Goal: Information Seeking & Learning: Learn about a topic

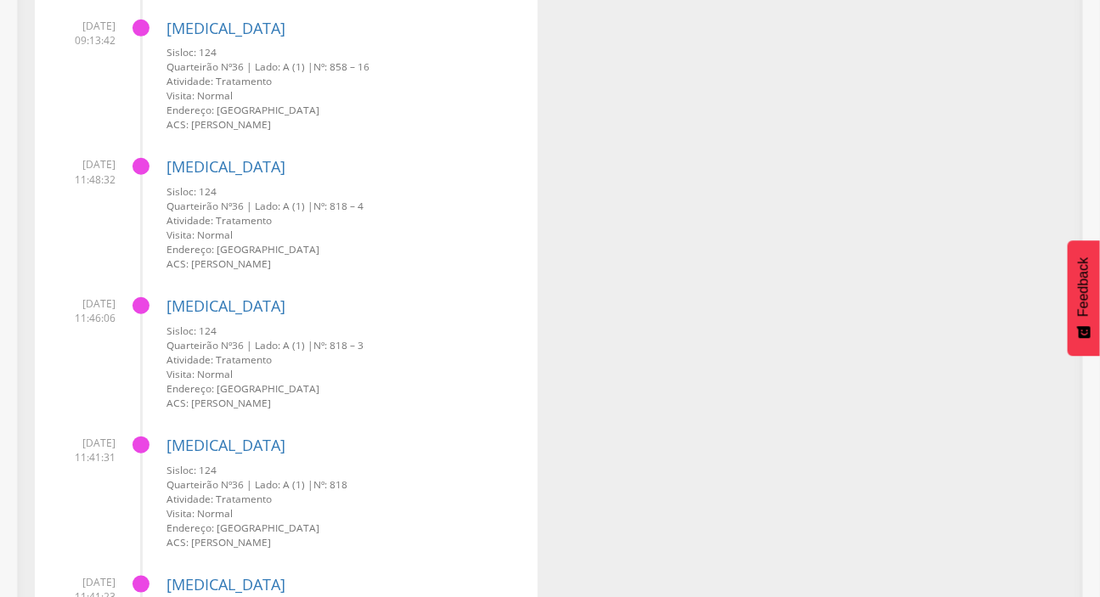
scroll to position [7647, 0]
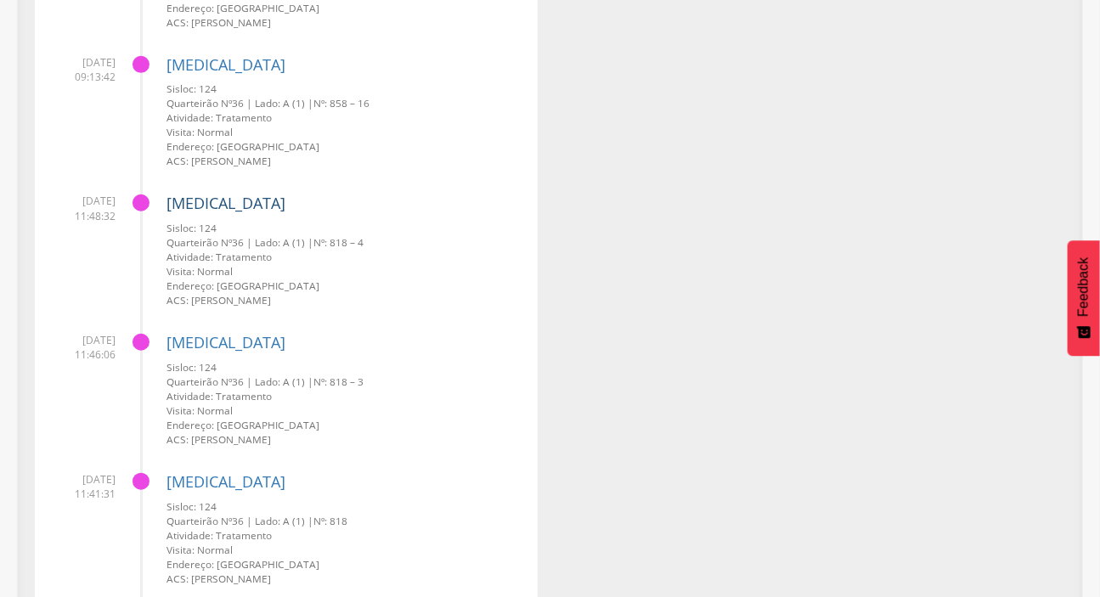
click at [201, 206] on link "[MEDICAL_DATA]" at bounding box center [226, 203] width 119 height 20
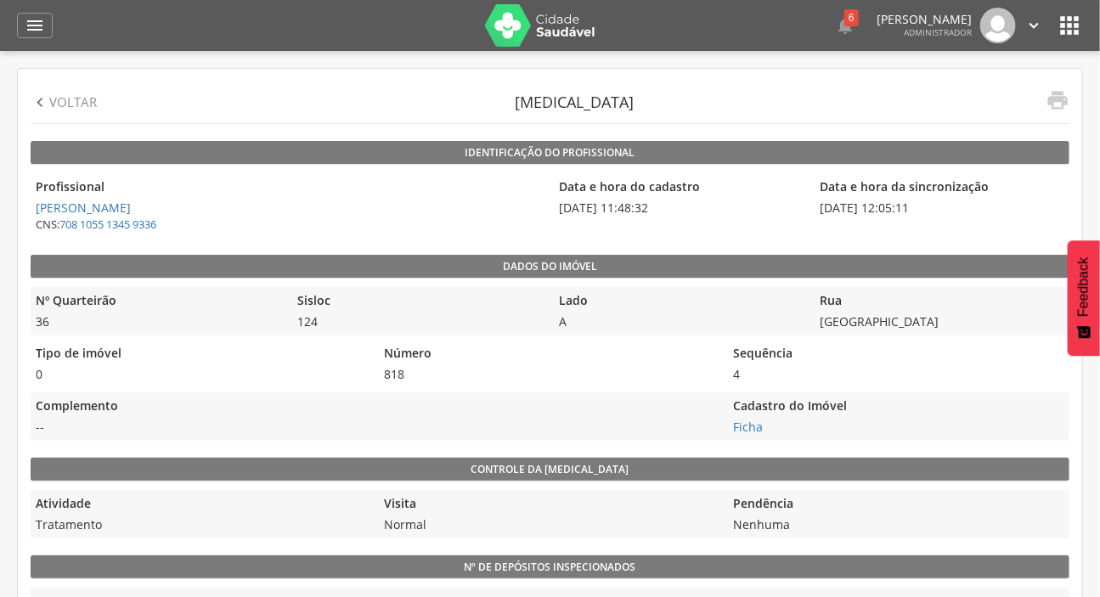
click at [57, 99] on p "Voltar" at bounding box center [73, 102] width 48 height 18
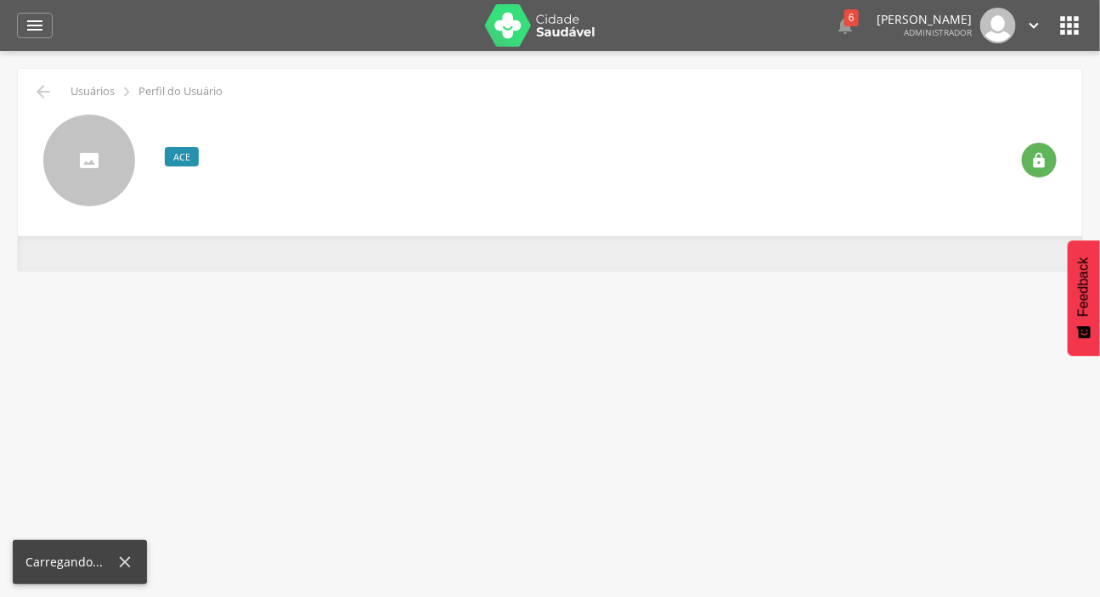
scroll to position [51, 0]
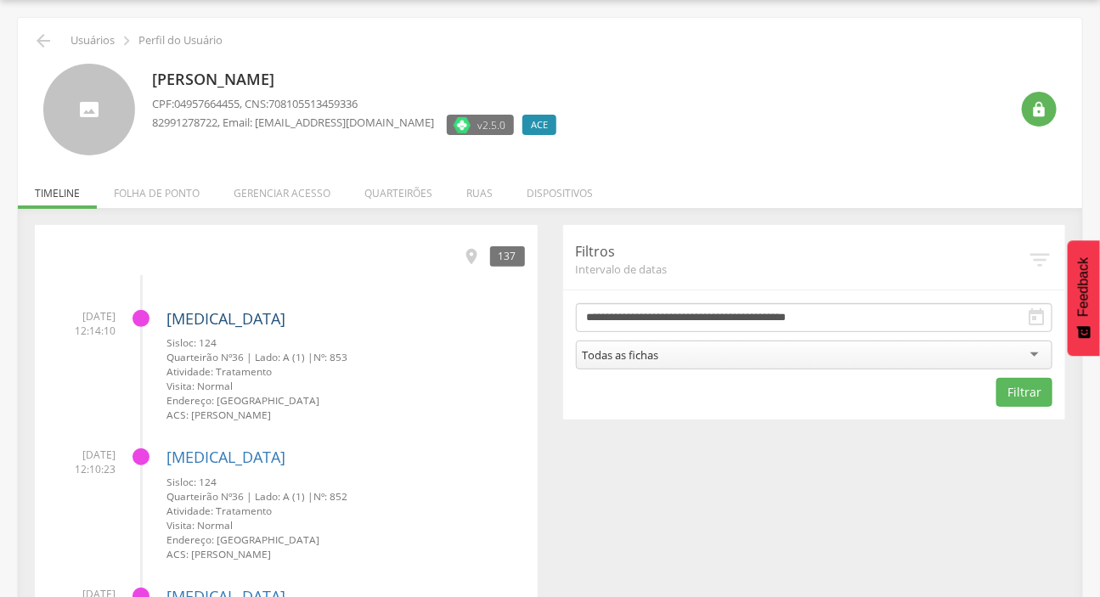
click at [176, 317] on link "[MEDICAL_DATA]" at bounding box center [226, 318] width 119 height 20
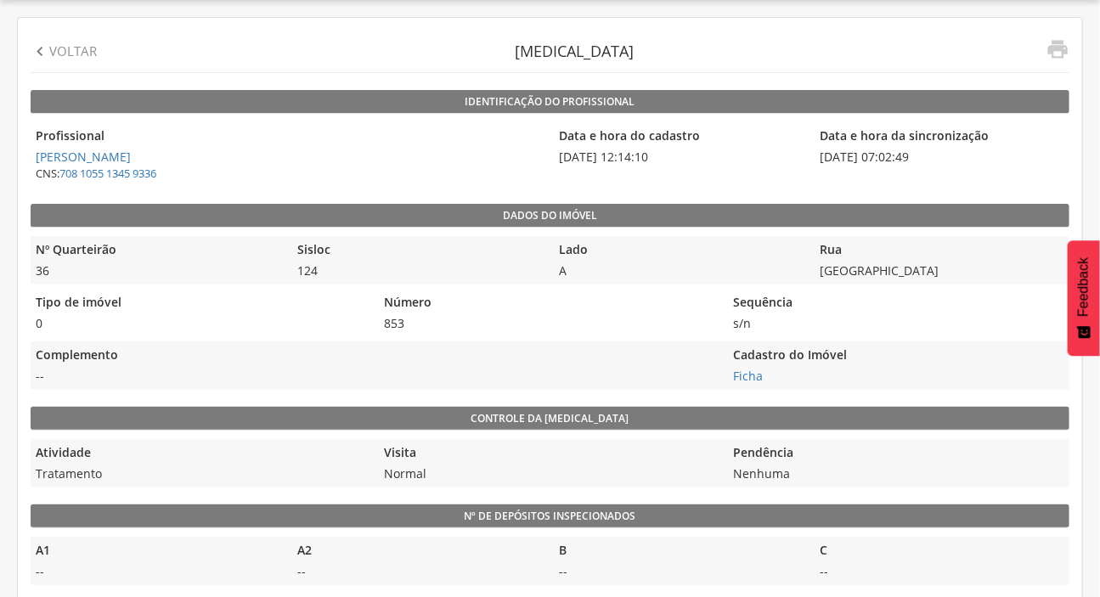
click at [49, 47] on p "Voltar" at bounding box center [73, 51] width 48 height 18
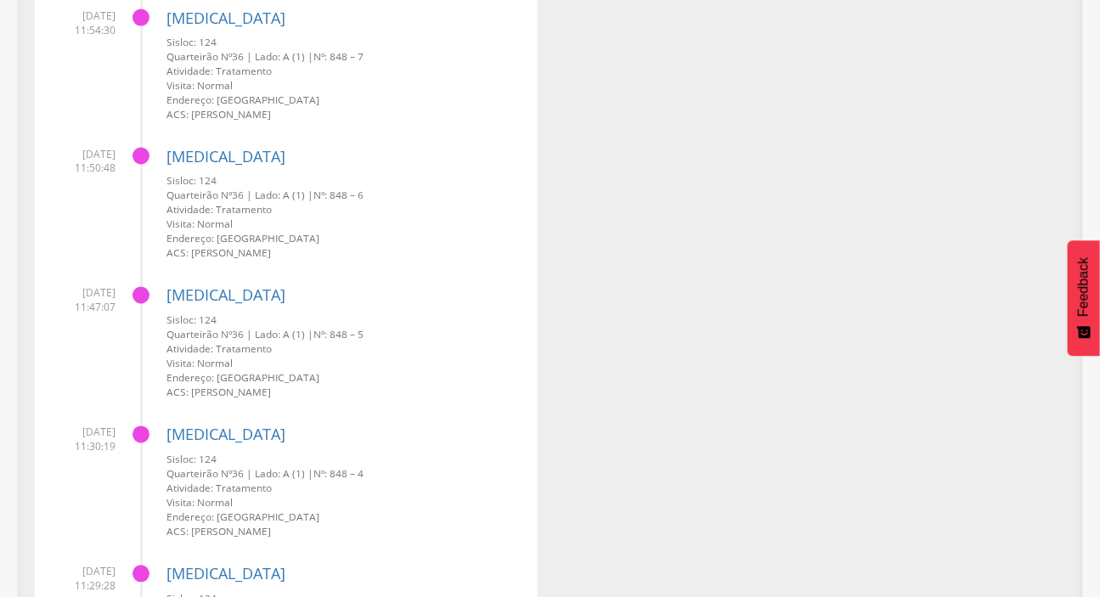
scroll to position [1132, 0]
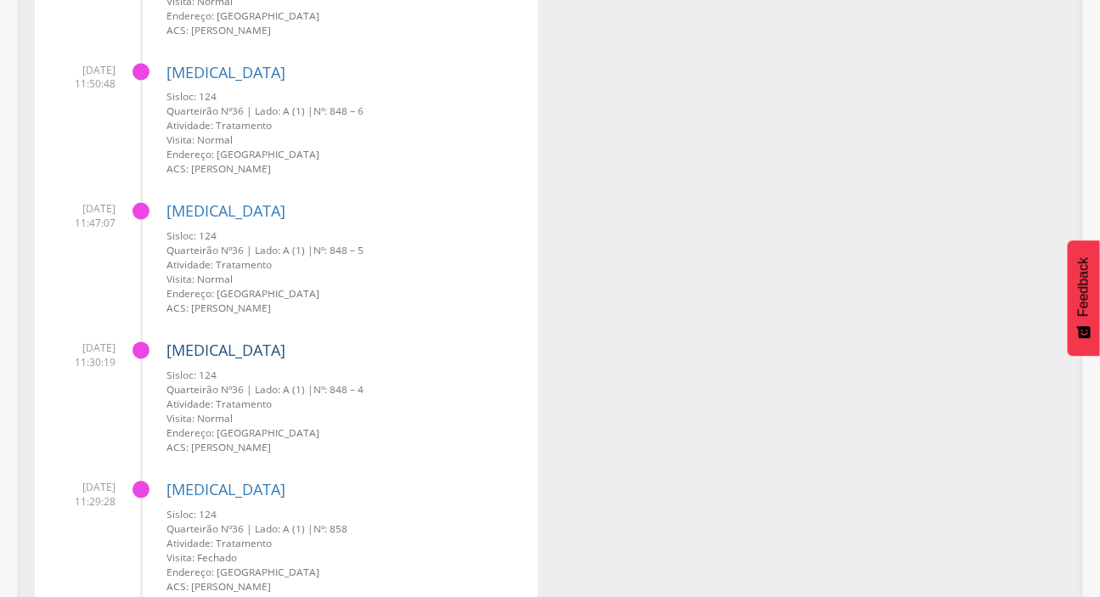
click at [184, 358] on link "[MEDICAL_DATA]" at bounding box center [226, 351] width 119 height 20
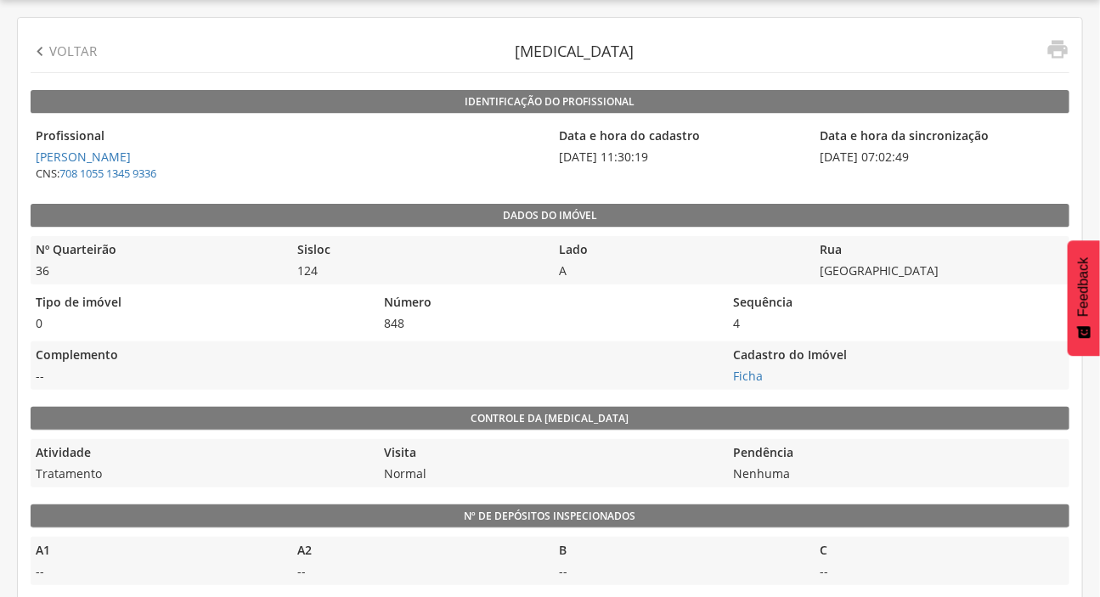
click at [41, 45] on icon "" at bounding box center [40, 51] width 19 height 19
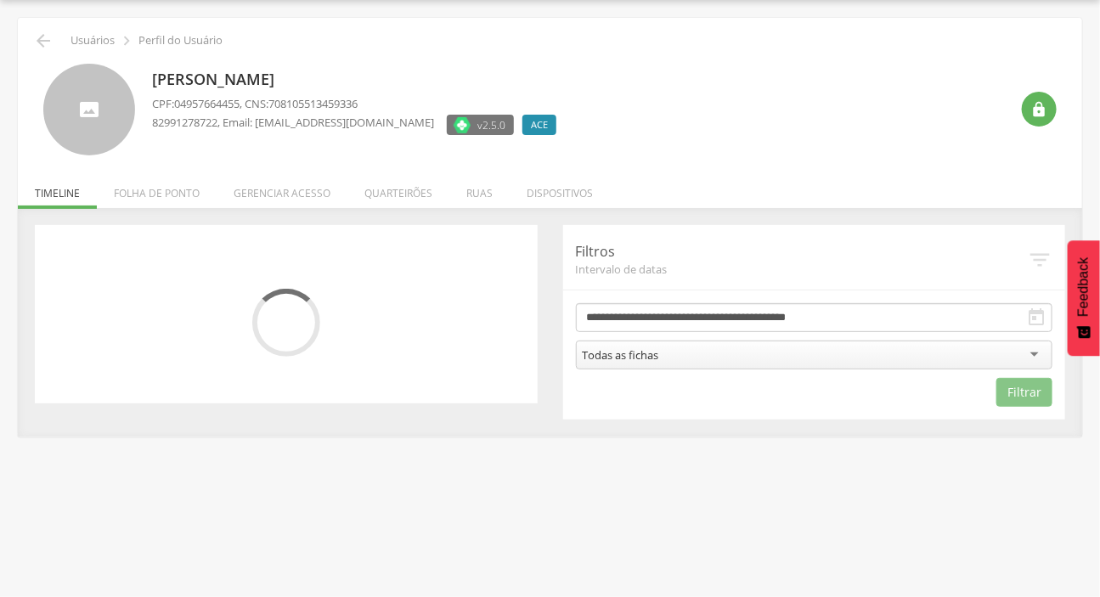
click at [281, 491] on div " Supervisão  Distritos  Ubs adicionar ubs  Coordenador: - [PERSON_NAME] / A…" at bounding box center [550, 298] width 1100 height 597
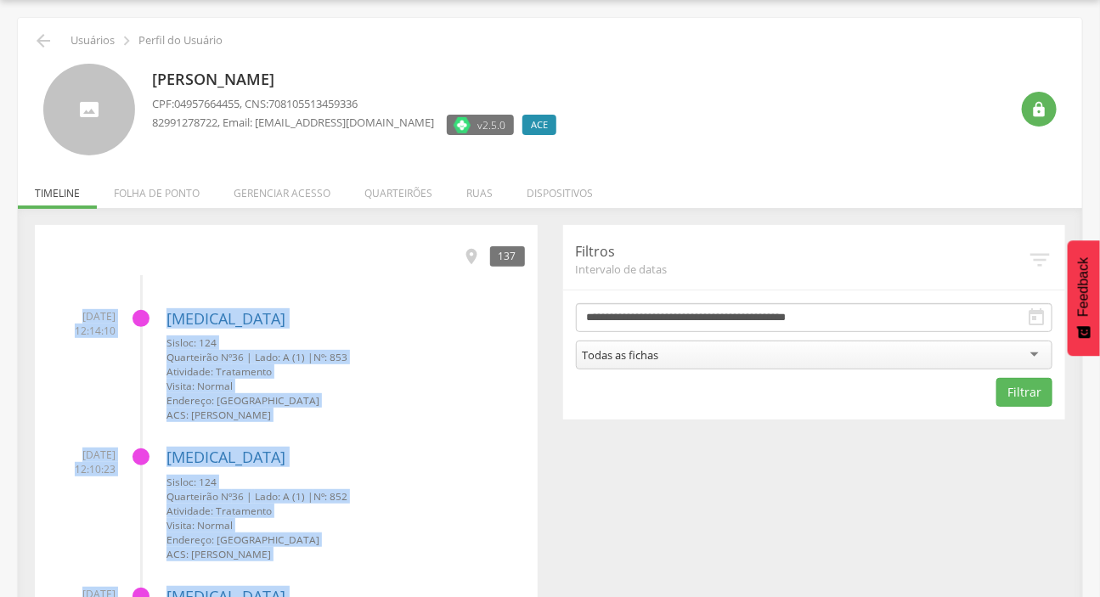
scroll to position [830, 0]
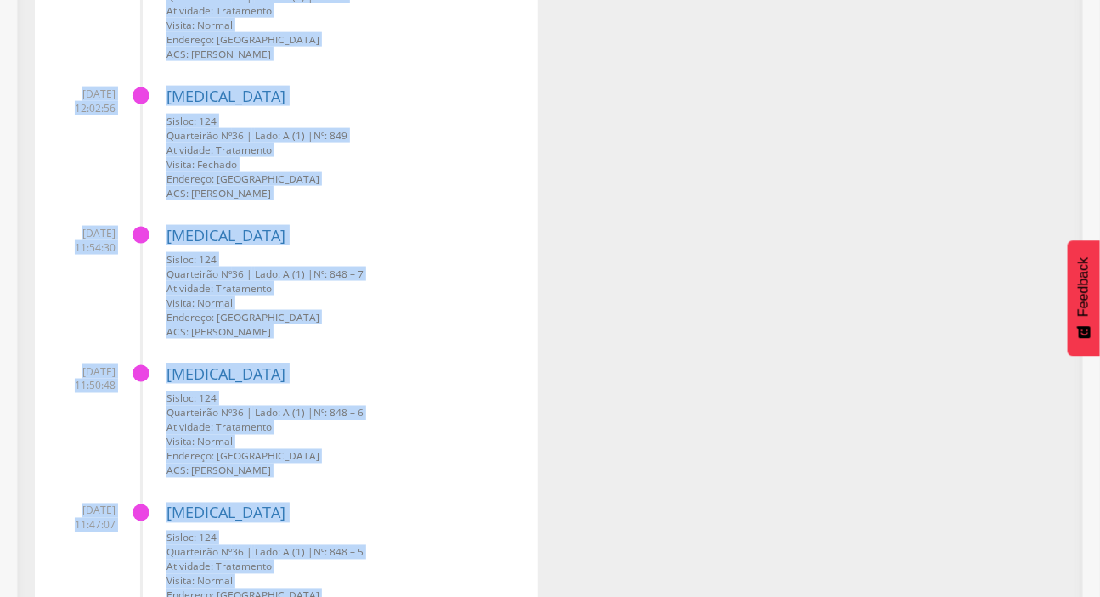
click at [372, 450] on div "Sisloc: [STREET_ADDRESS] | Lado: A (1) | Nº: 848 – 6 Atividade: Tratamento Visi…" at bounding box center [346, 435] width 359 height 87
click at [187, 233] on link "[MEDICAL_DATA]" at bounding box center [226, 235] width 119 height 20
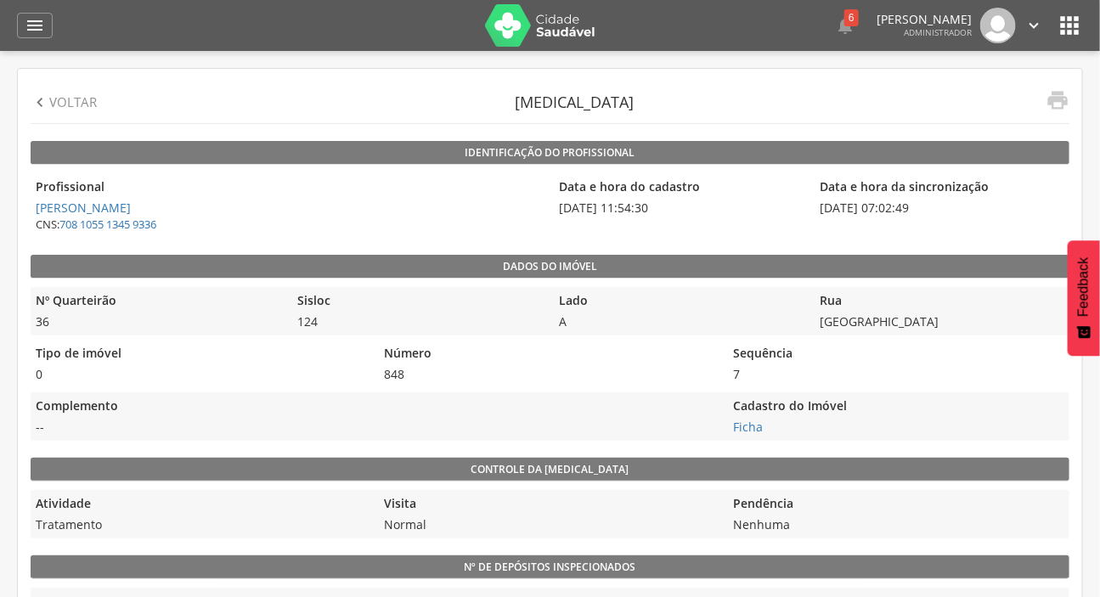
click at [48, 108] on icon "" at bounding box center [40, 102] width 19 height 19
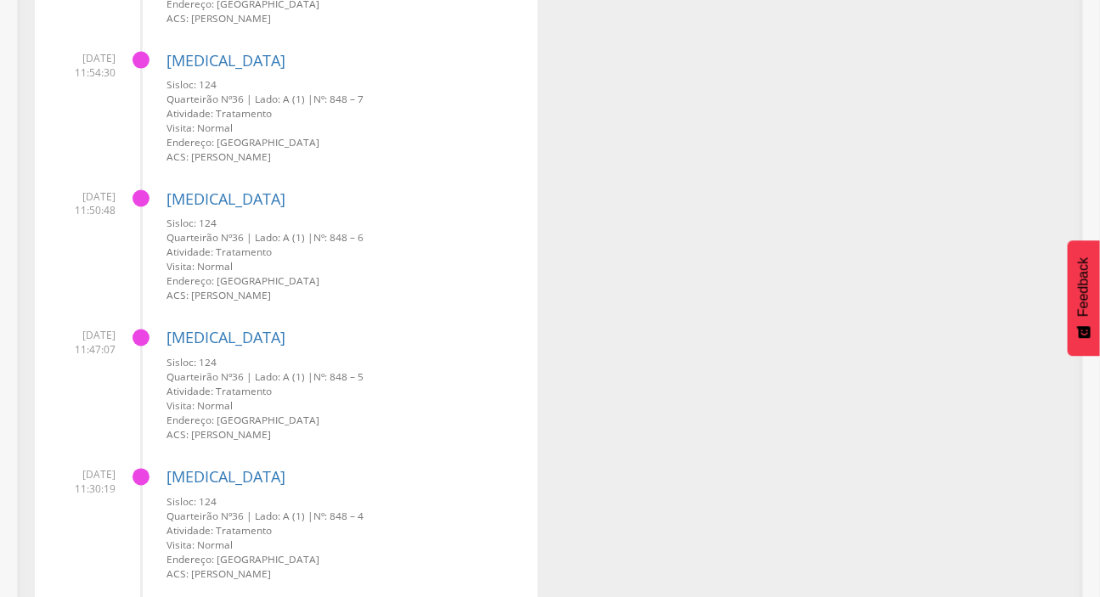
scroll to position [1054, 0]
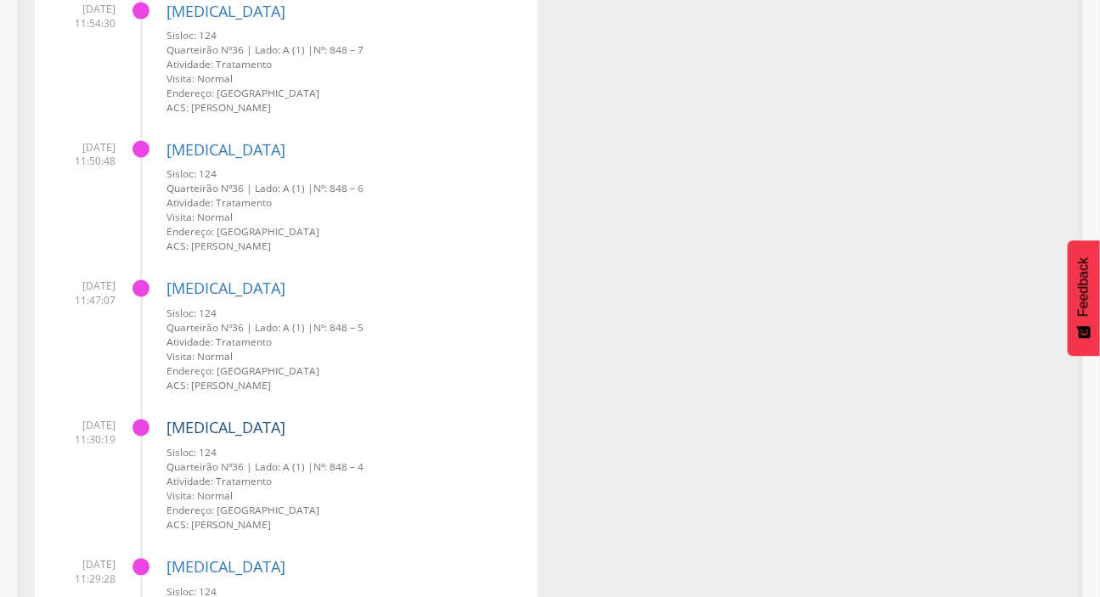
click at [202, 421] on link "[MEDICAL_DATA]" at bounding box center [226, 428] width 119 height 20
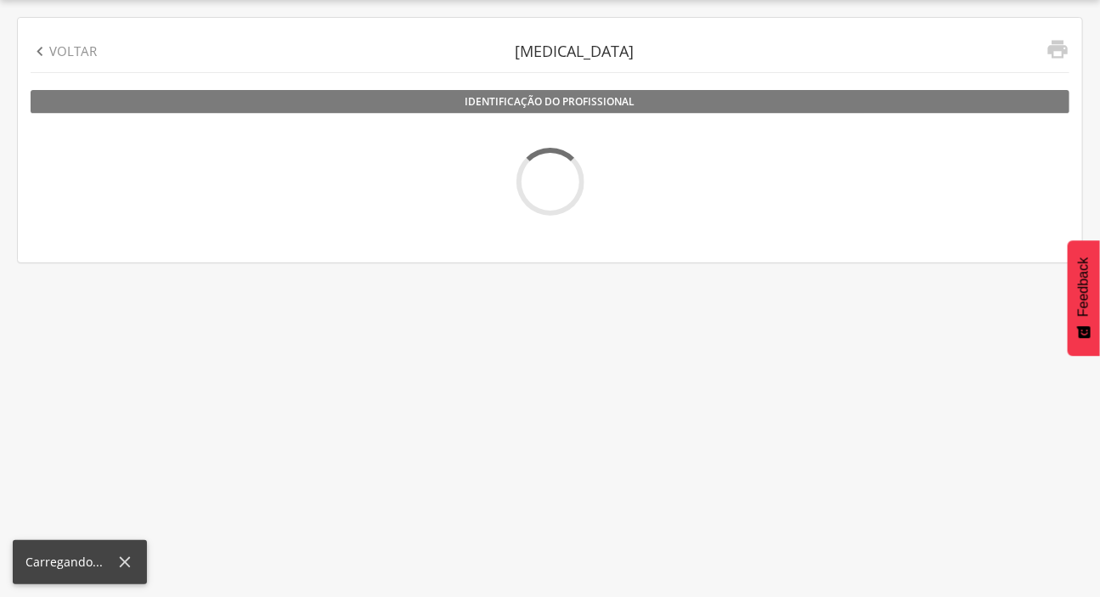
scroll to position [51, 0]
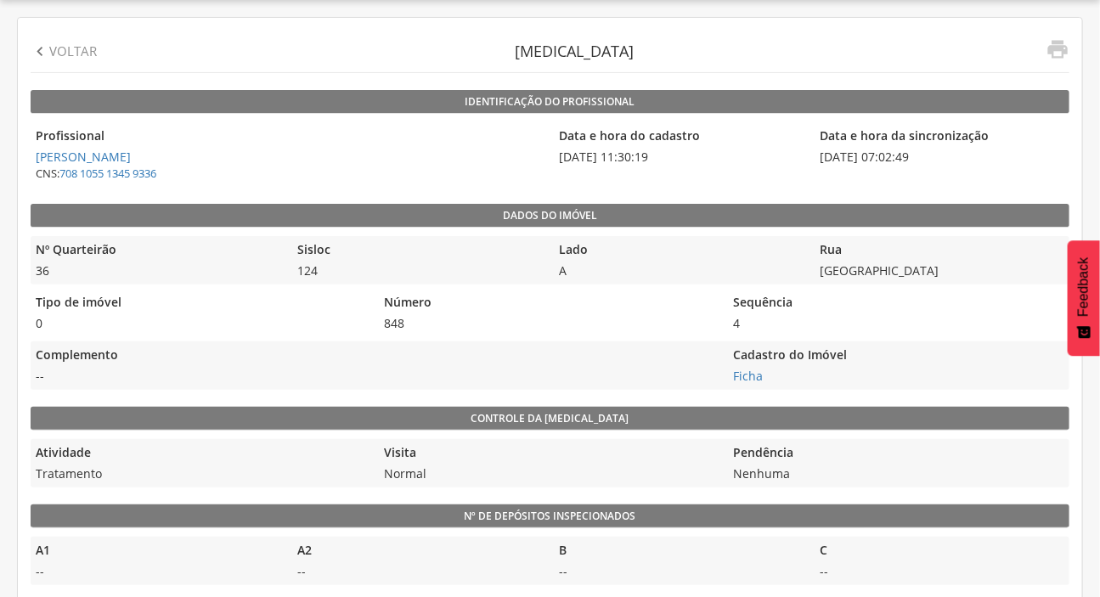
click at [67, 51] on p "Voltar" at bounding box center [73, 51] width 48 height 18
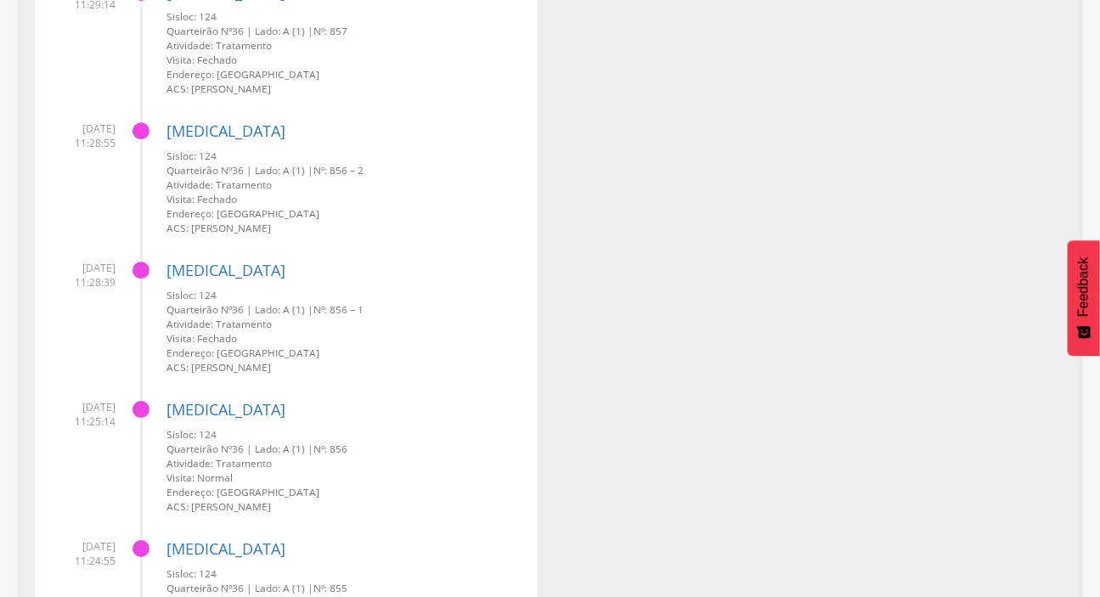
scroll to position [1912, 0]
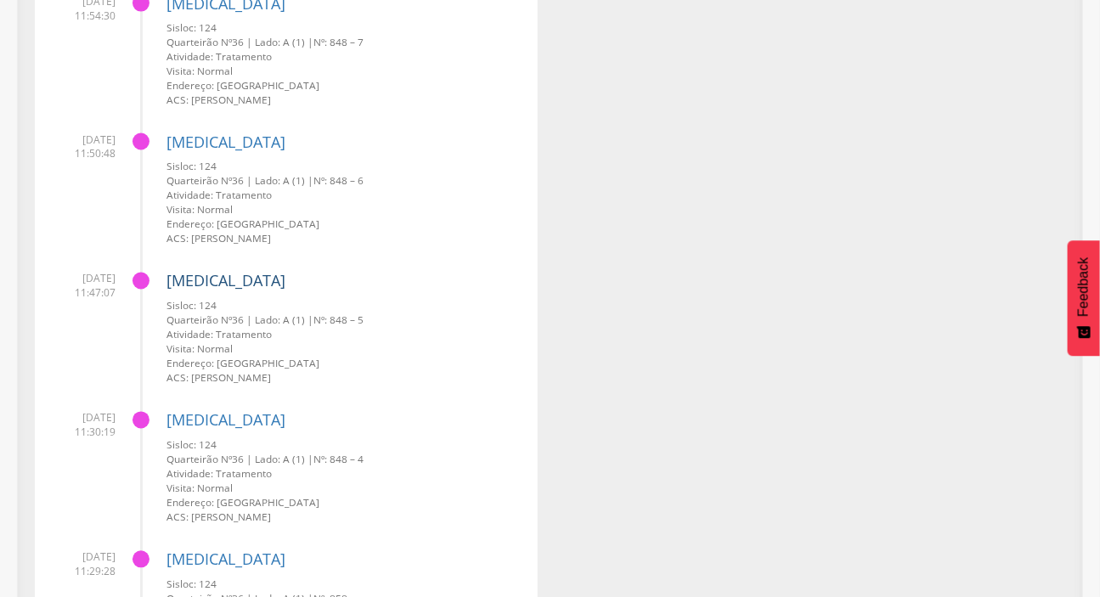
click at [212, 280] on link "[MEDICAL_DATA]" at bounding box center [226, 281] width 119 height 20
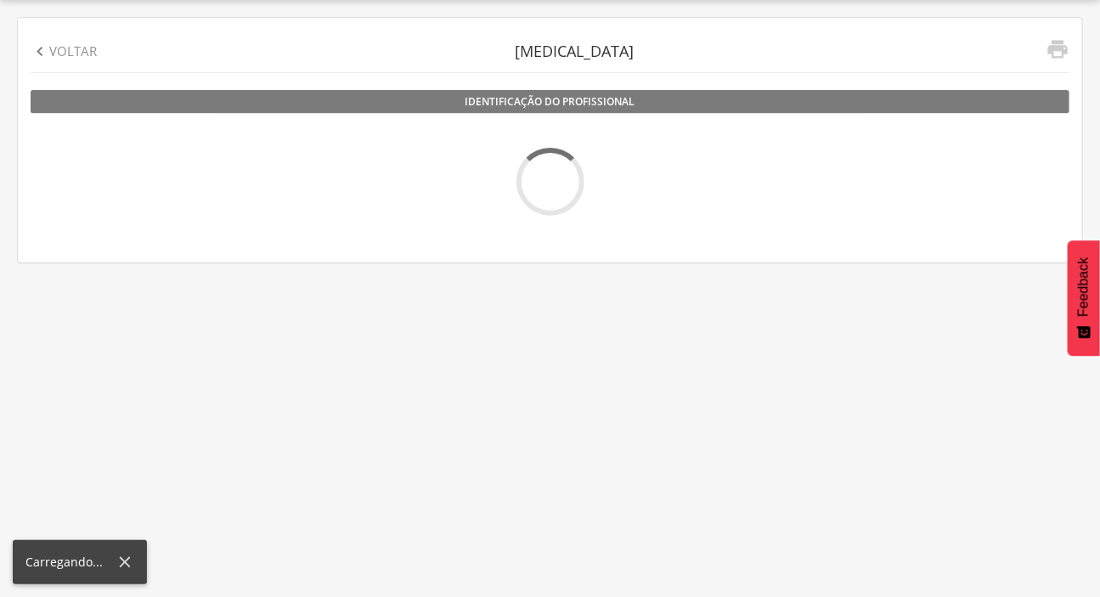
scroll to position [51, 0]
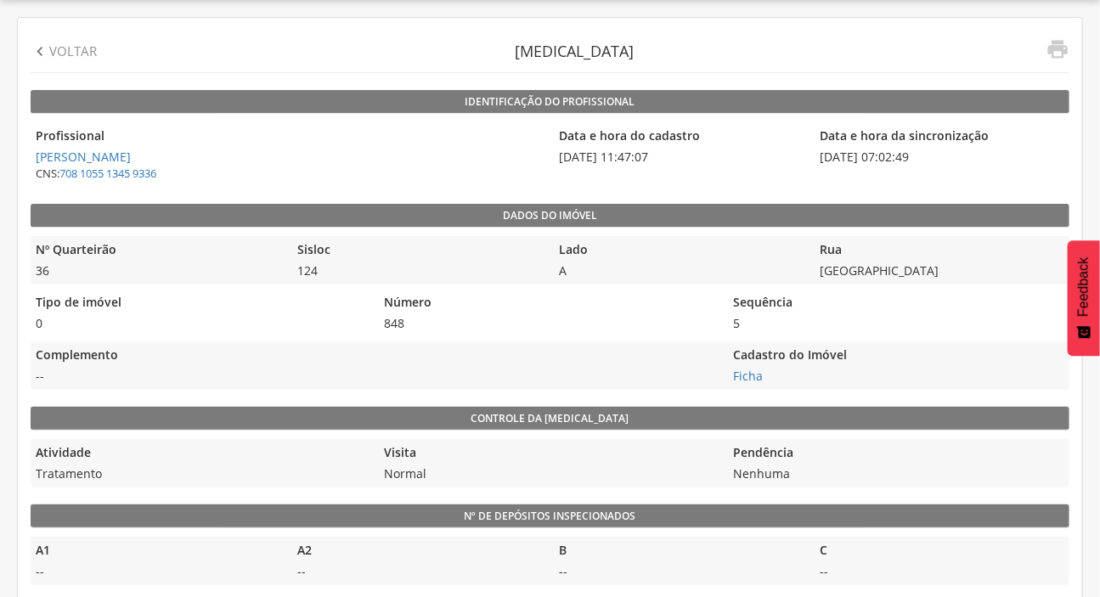
click at [32, 48] on icon "" at bounding box center [40, 51] width 19 height 19
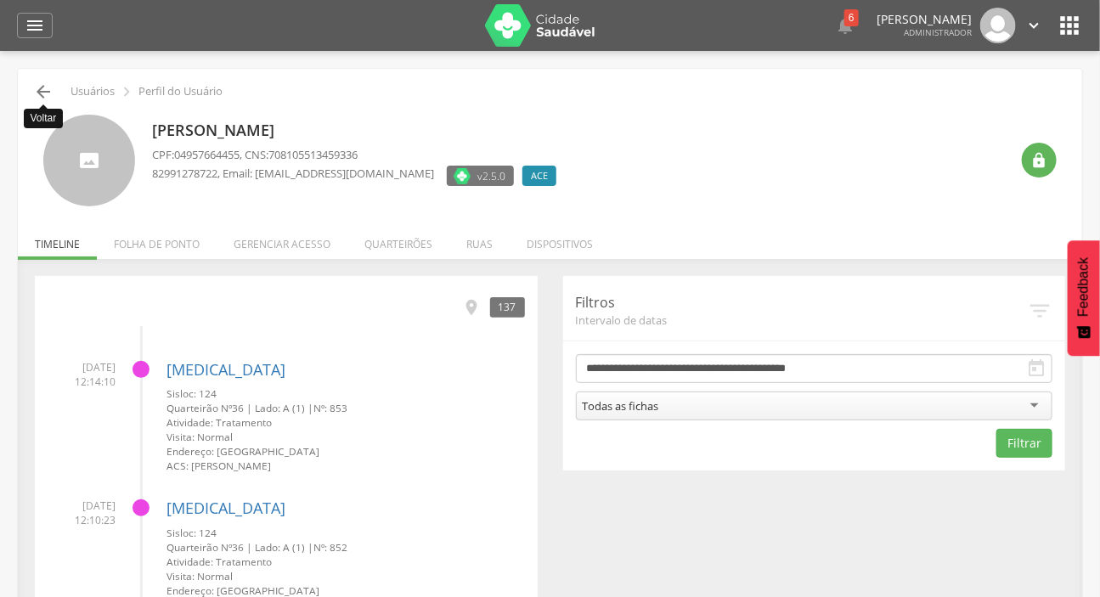
click at [38, 82] on icon "" at bounding box center [43, 92] width 20 height 20
